Goal: Find specific page/section: Find specific page/section

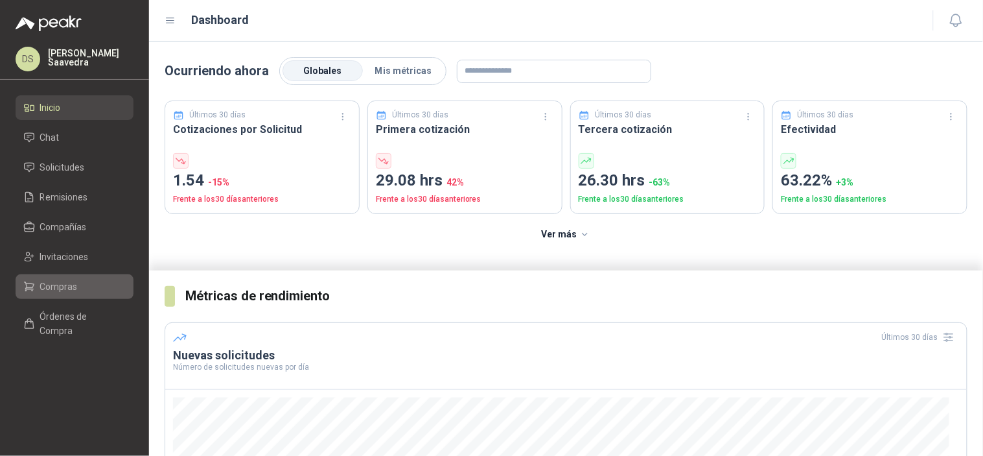
click at [81, 283] on li "Compras" at bounding box center [74, 286] width 102 height 14
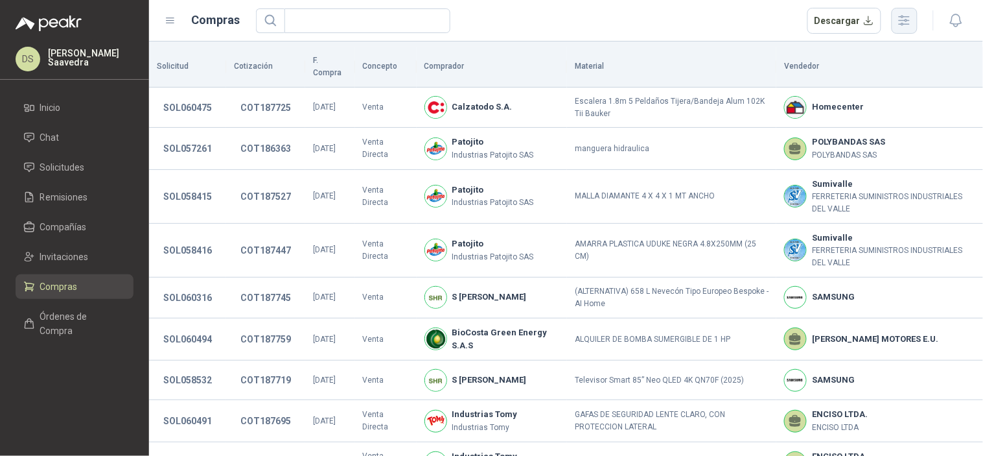
click at [900, 21] on icon "button" at bounding box center [904, 20] width 15 height 15
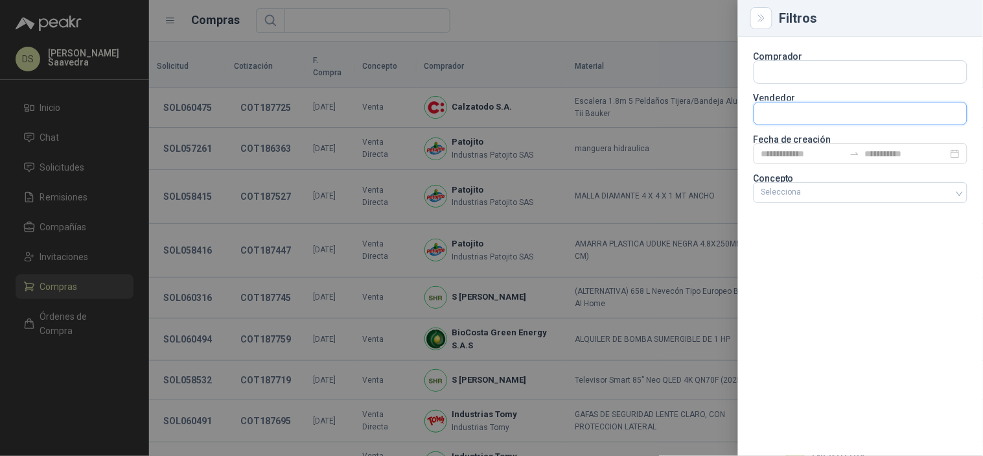
click at [852, 109] on input "text" at bounding box center [860, 113] width 213 height 22
type input "********"
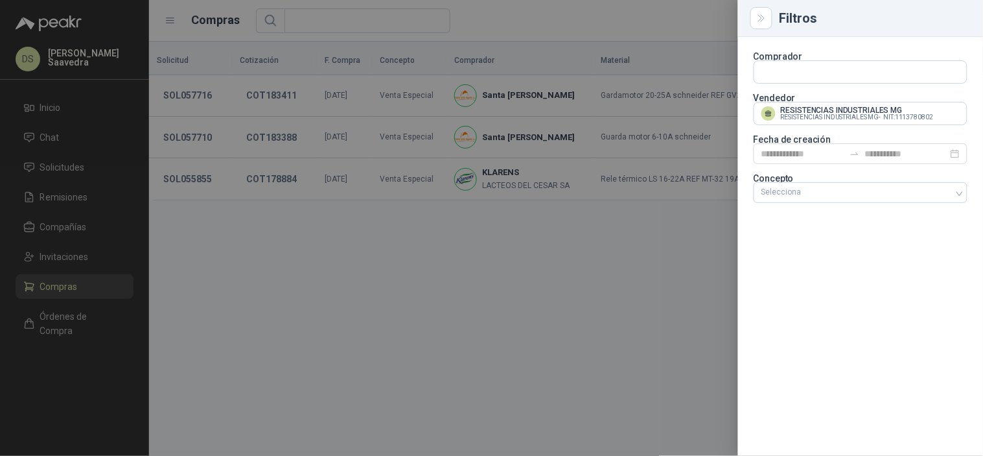
click at [665, 27] on div at bounding box center [491, 228] width 983 height 456
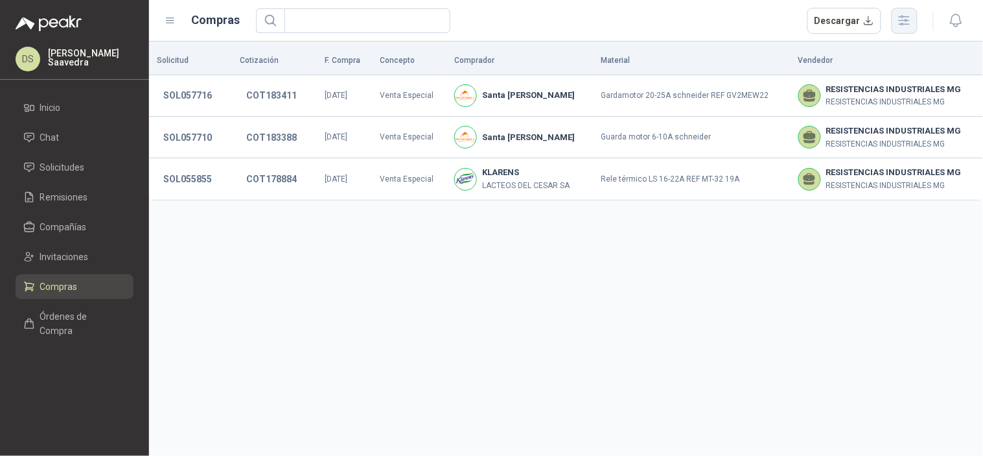
click at [907, 14] on icon "button" at bounding box center [904, 20] width 15 height 15
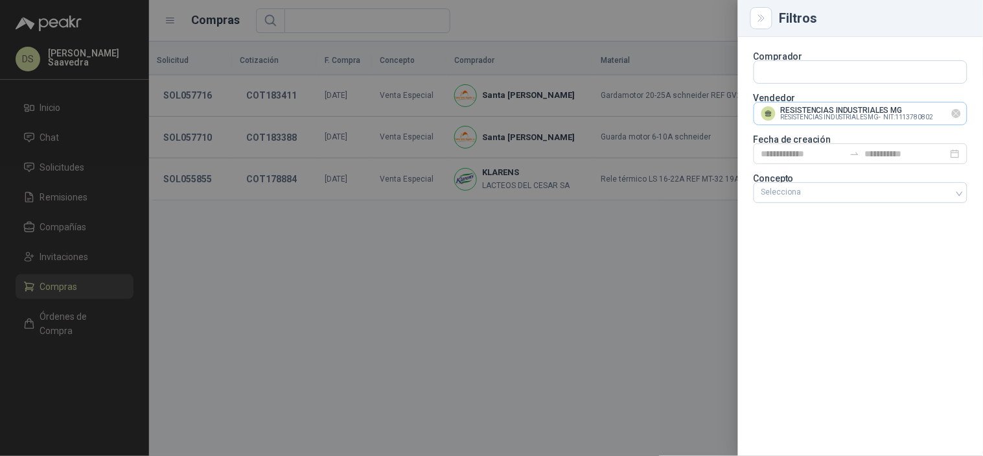
drag, startPoint x: 958, startPoint y: 113, endPoint x: 904, endPoint y: 120, distance: 54.2
click at [959, 113] on icon "Limpiar" at bounding box center [956, 113] width 11 height 11
click at [898, 120] on input "text" at bounding box center [860, 113] width 213 height 22
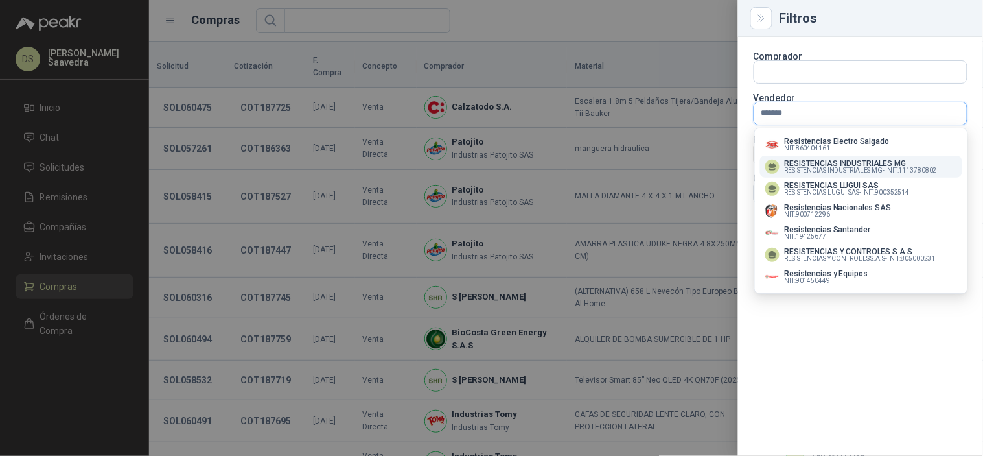
type input "********"
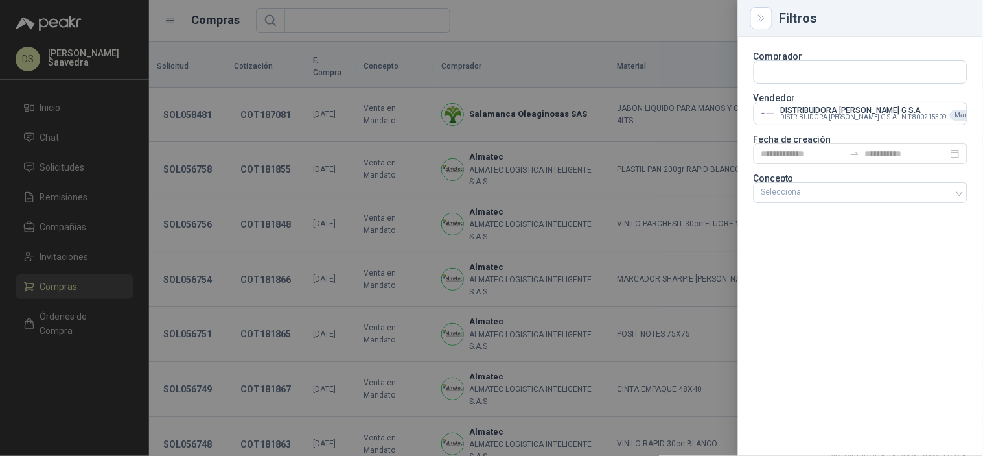
click at [656, 25] on div at bounding box center [491, 228] width 983 height 456
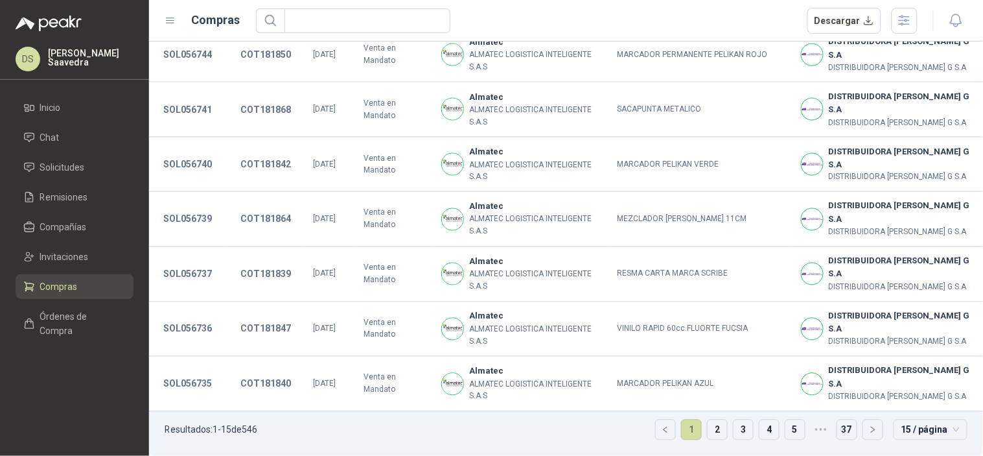
scroll to position [671, 0]
click at [919, 425] on span "15 / página" at bounding box center [931, 429] width 58 height 19
click at [932, 378] on div "50 / página" at bounding box center [930, 383] width 52 height 14
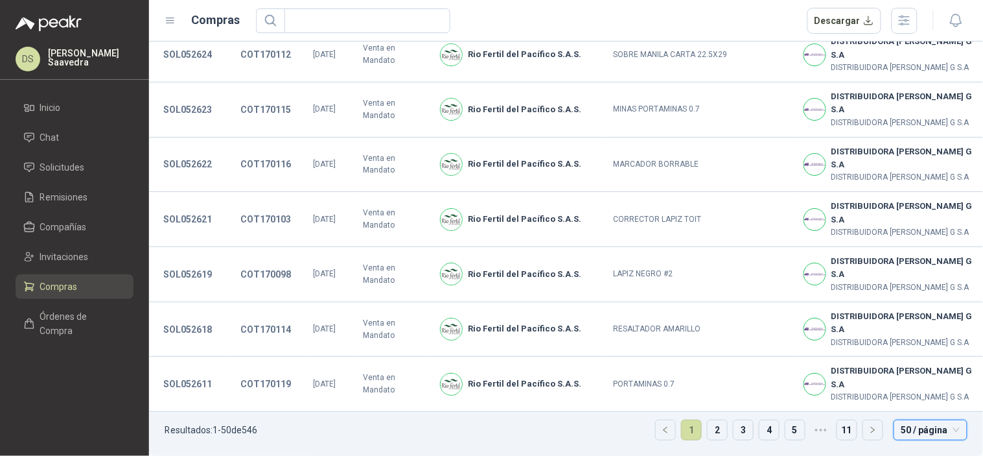
scroll to position [3022, 0]
click at [713, 432] on link "2" at bounding box center [717, 429] width 19 height 19
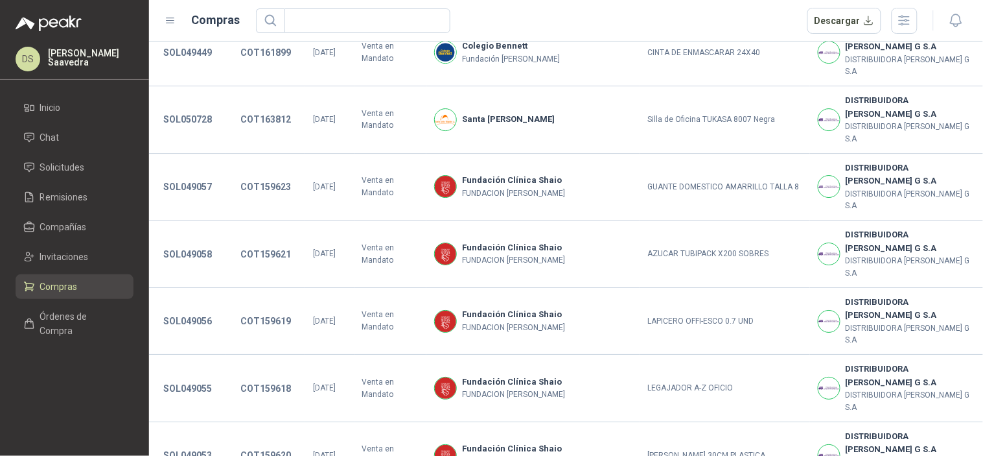
scroll to position [1087, 0]
